Goal: Check status: Check status

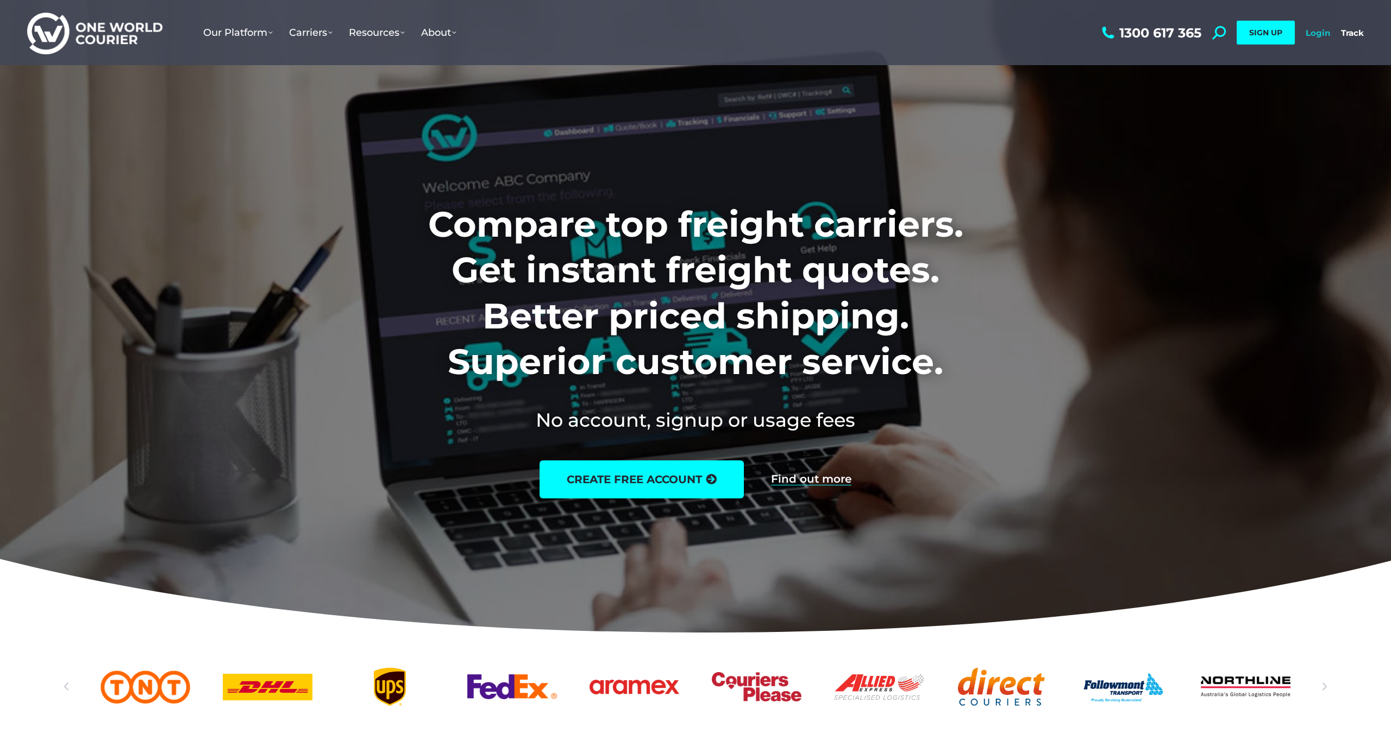
click at [1310, 30] on link "Login" at bounding box center [1317, 33] width 24 height 10
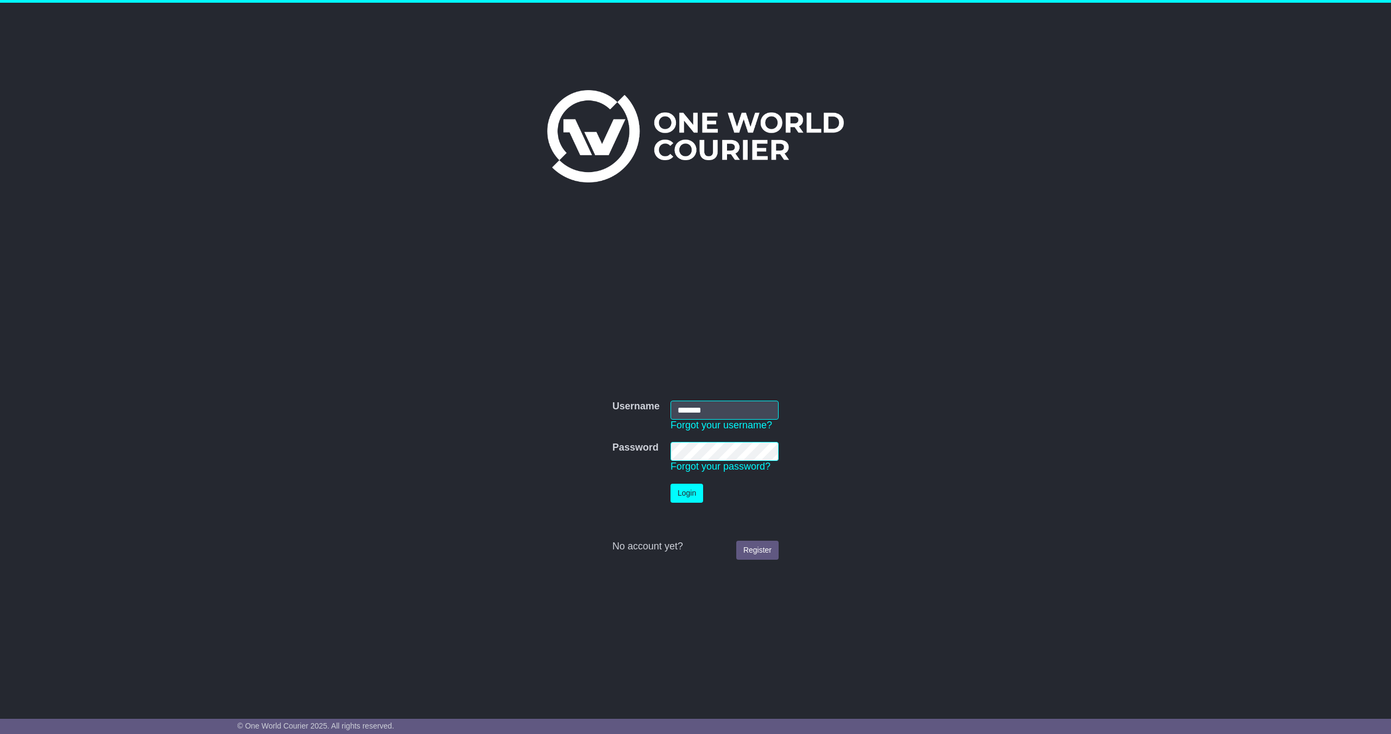
type input "*******"
click at [670, 484] on button "Login" at bounding box center [686, 493] width 33 height 19
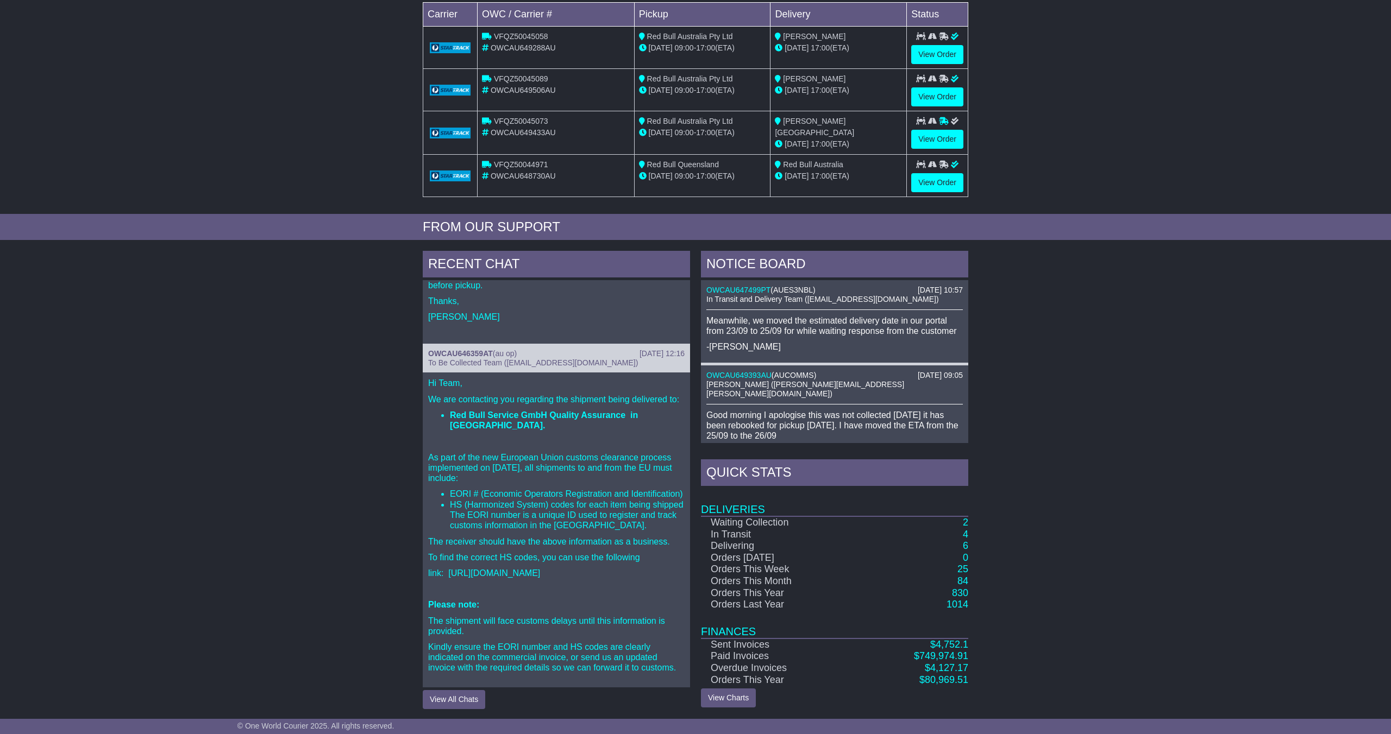
scroll to position [182, 0]
click at [596, 423] on div "Hi Team, We are contacting you regarding the shipment being delivered to: Red B…" at bounding box center [556, 552] width 267 height 354
click at [596, 424] on div "Hi Team, We are contacting you regarding the shipment being delivered to: Red B…" at bounding box center [556, 552] width 267 height 354
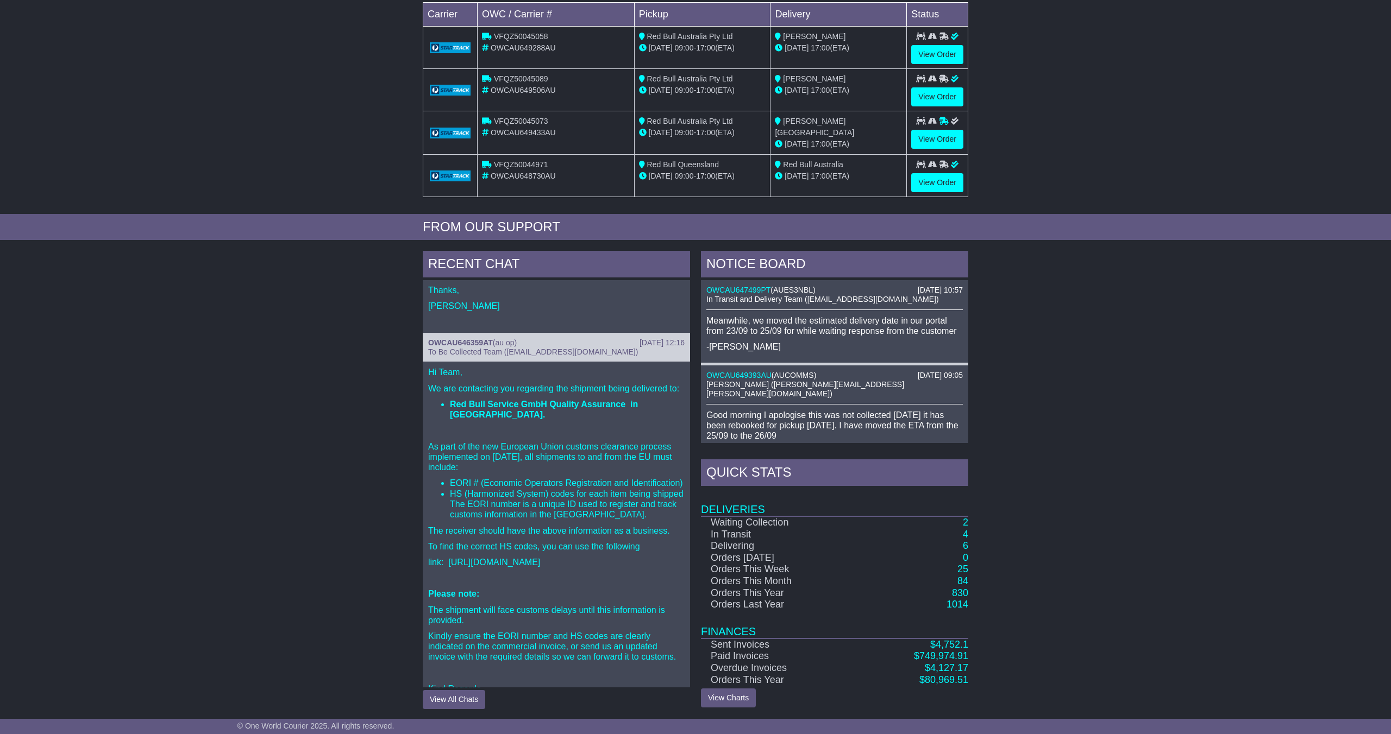
scroll to position [204, 0]
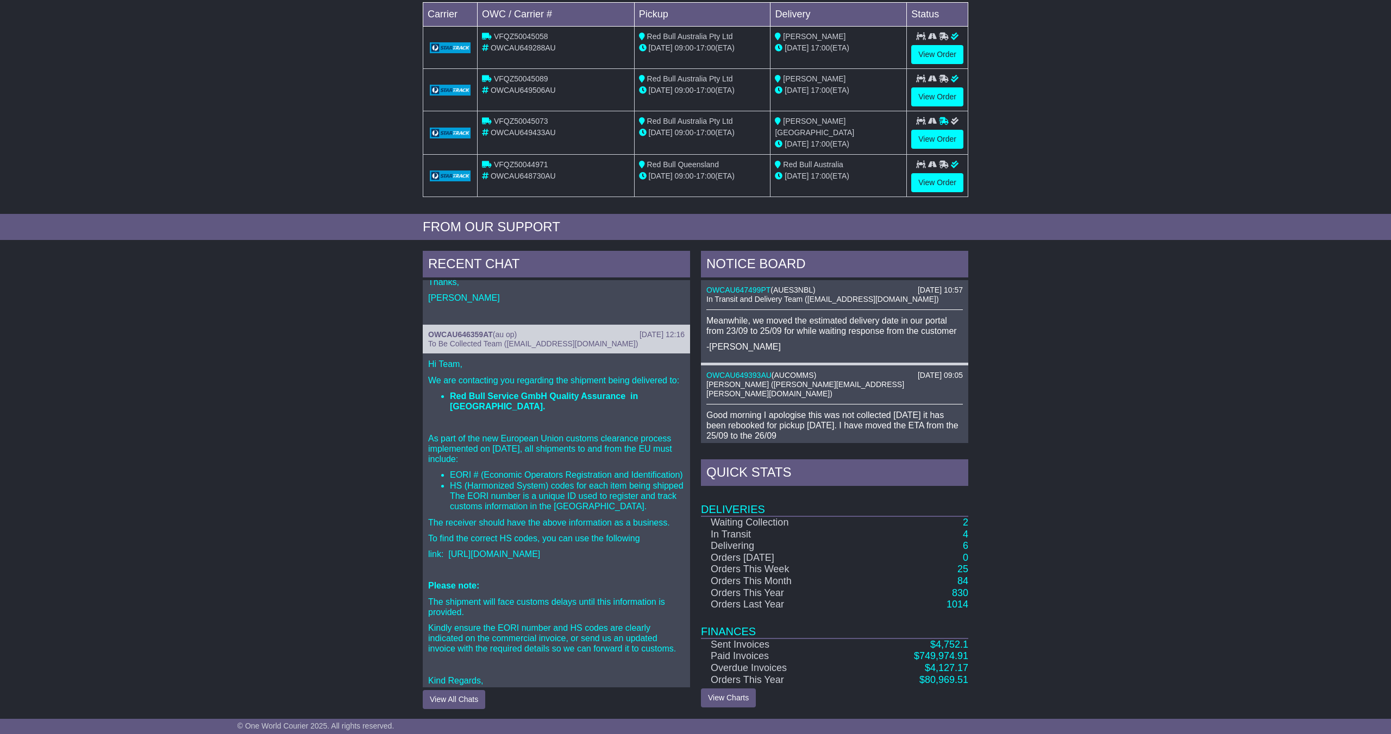
click at [502, 328] on div "17 Sep 2025 12:16 OWCAU646359AT ( au op ) To Be Collected Team (pickup@oneworld…" at bounding box center [556, 339] width 267 height 29
drag, startPoint x: 497, startPoint y: 335, endPoint x: 420, endPoint y: 326, distance: 76.5
click at [420, 326] on div "RECENT CHAT 24 Sep 2025 10:57 OWCAU647499PT ( AUES3NBL ) In Transit and Deliver…" at bounding box center [556, 480] width 278 height 458
click at [451, 335] on link "OWCAU646359AT" at bounding box center [460, 334] width 65 height 9
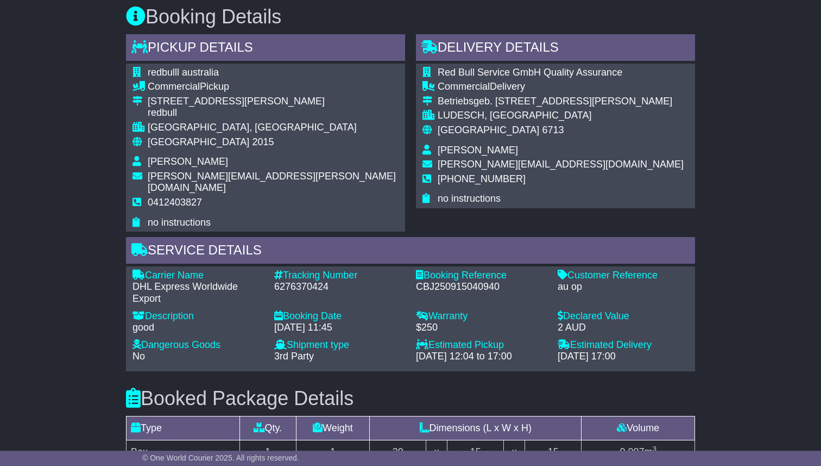
scroll to position [650, 0]
